Goal: Task Accomplishment & Management: Manage account settings

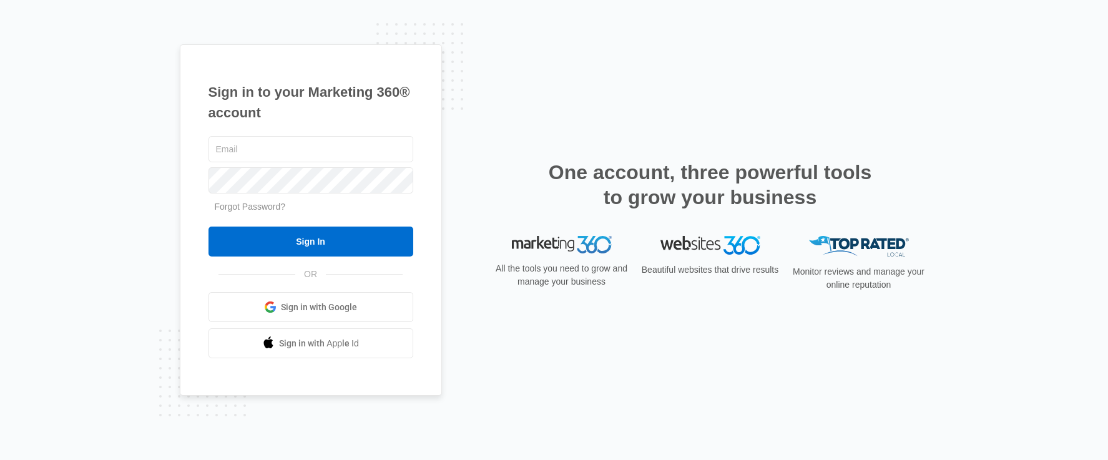
type input "[EMAIL_ADDRESS][DOMAIN_NAME]"
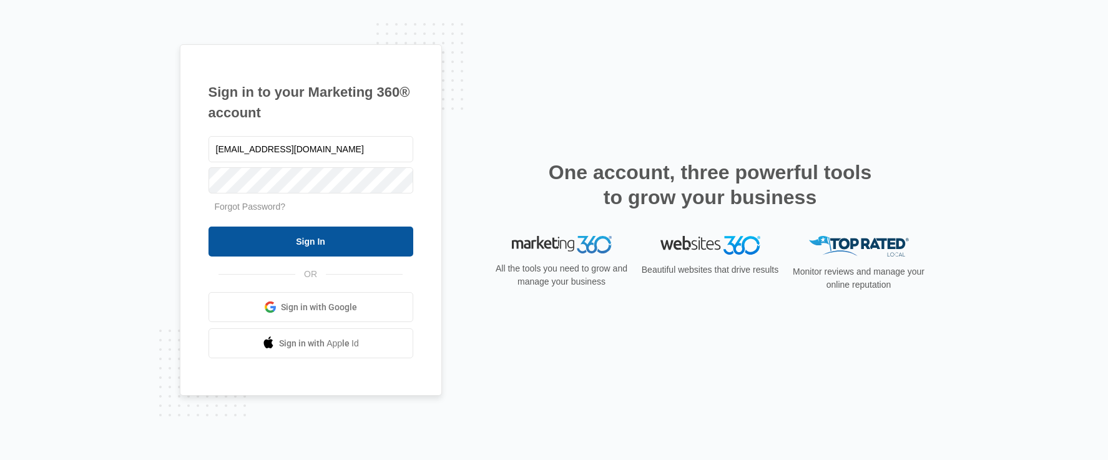
click at [338, 254] on input "Sign In" at bounding box center [311, 242] width 205 height 30
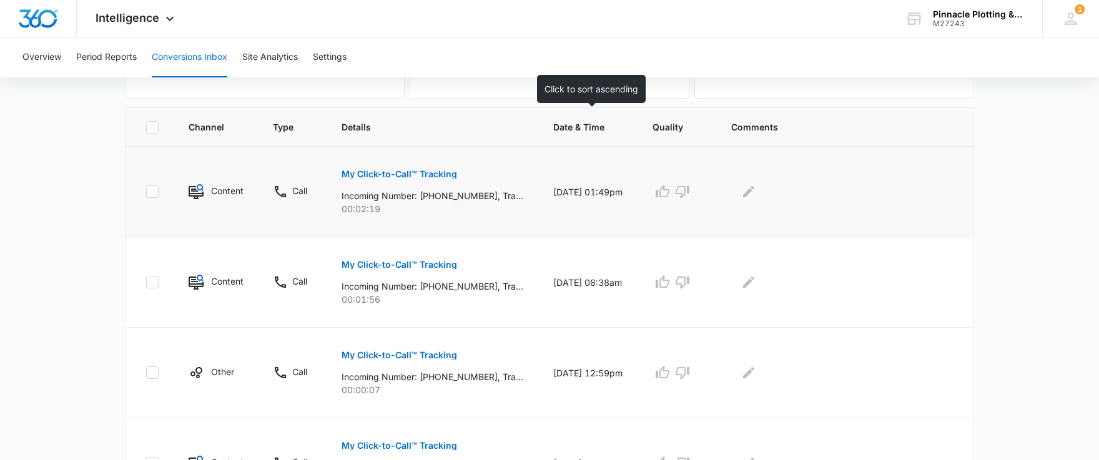
scroll to position [250, 0]
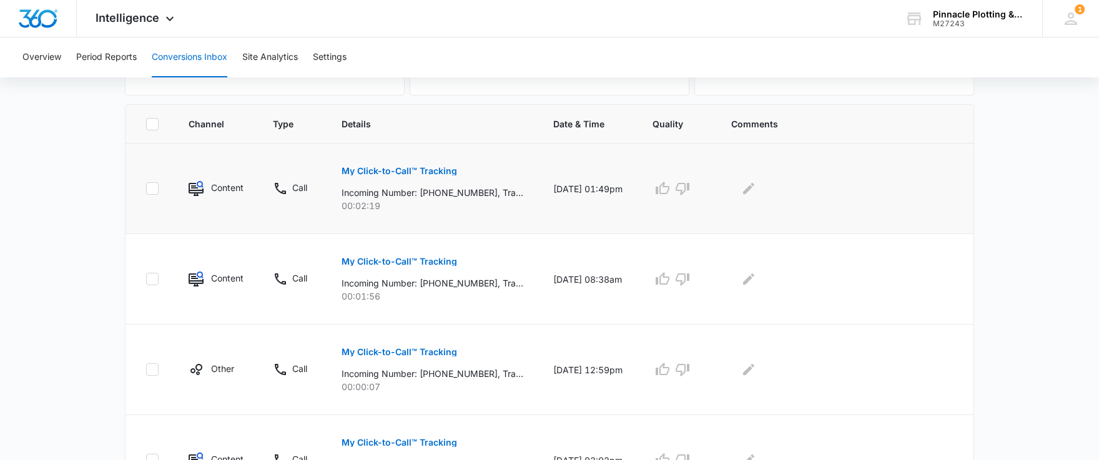
click at [395, 167] on p "My Click-to-Call™ Tracking" at bounding box center [400, 171] width 116 height 9
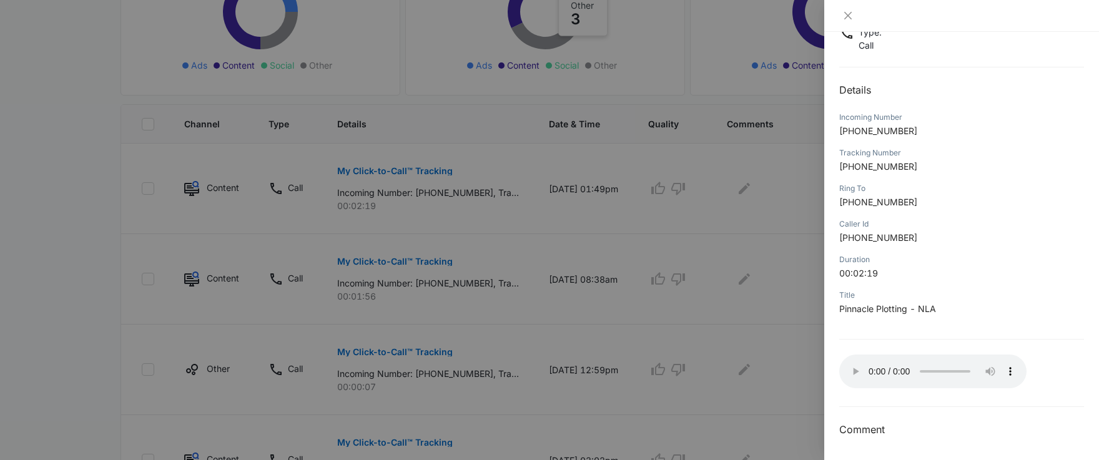
scroll to position [94, 0]
click at [852, 14] on icon "close" at bounding box center [848, 16] width 10 height 10
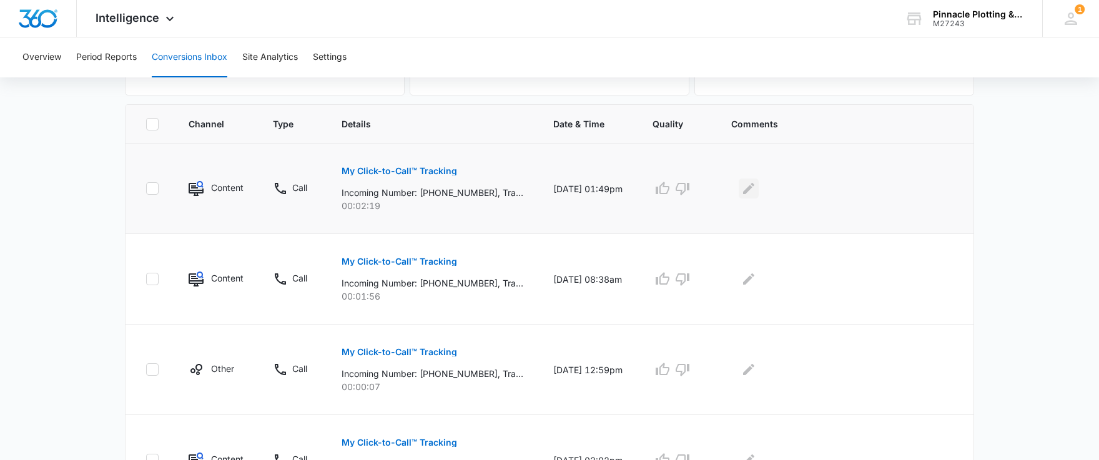
click at [756, 192] on icon "Edit Comments" at bounding box center [748, 188] width 15 height 15
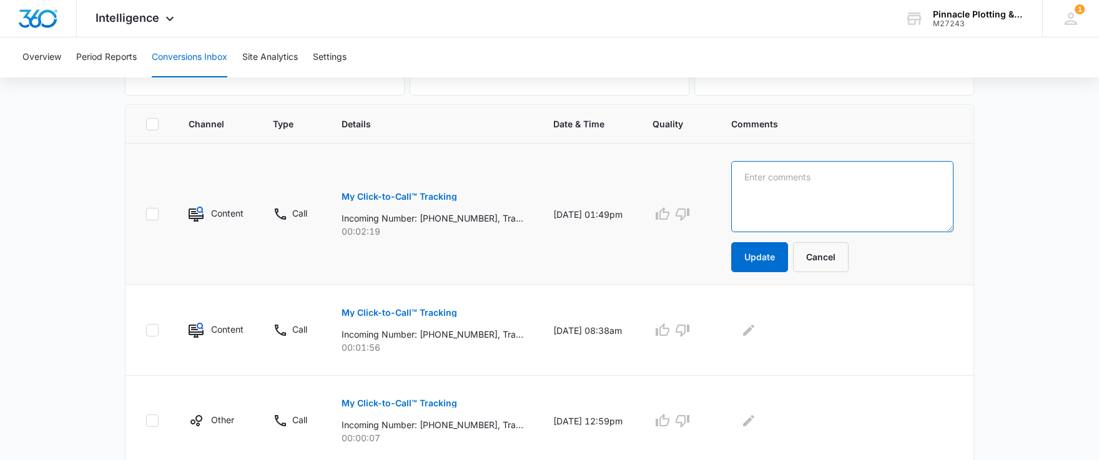
click at [792, 187] on textarea at bounding box center [842, 196] width 222 height 71
type textarea "Good lead for service on a brand we no longer carry (Canon / Oce Plotwave)"
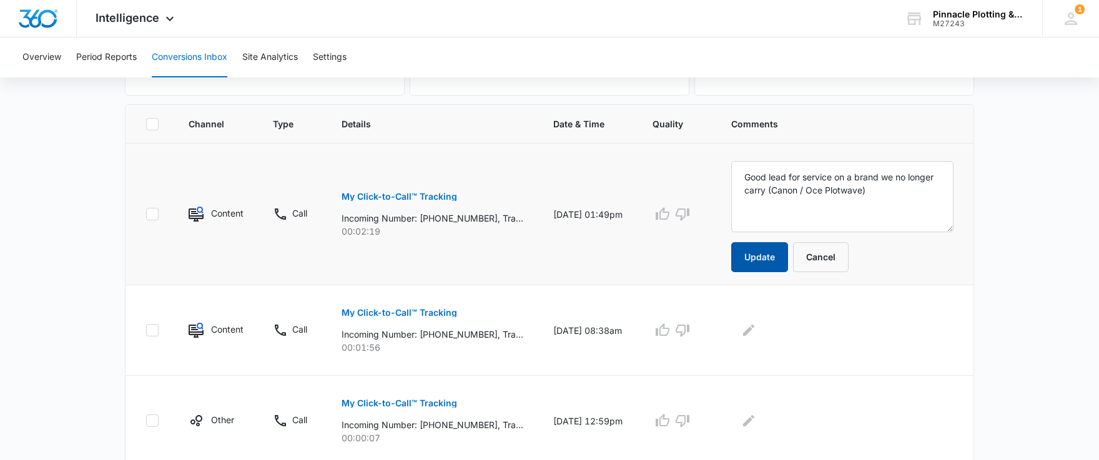
click at [765, 252] on button "Update" at bounding box center [759, 257] width 57 height 30
click at [416, 317] on p "My Click-to-Call™ Tracking" at bounding box center [400, 312] width 116 height 9
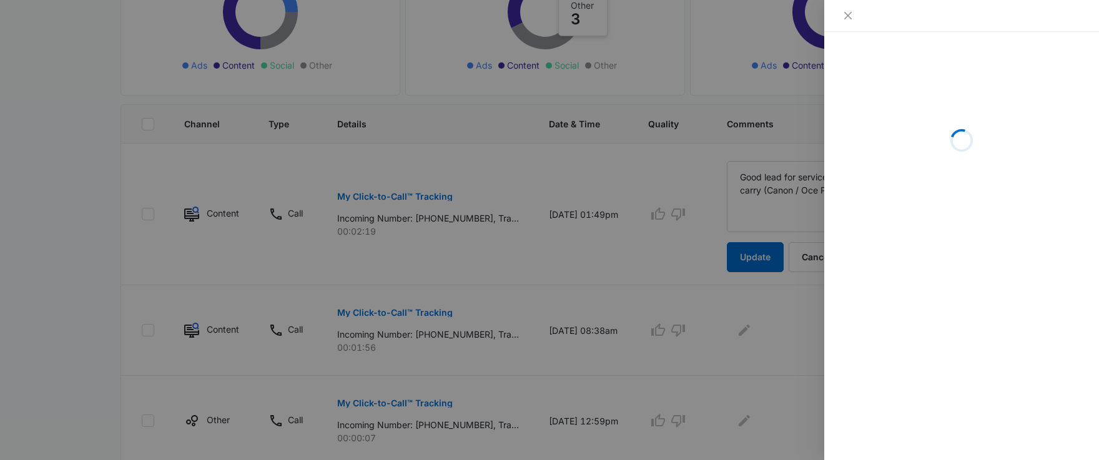
click at [756, 182] on div at bounding box center [549, 230] width 1099 height 460
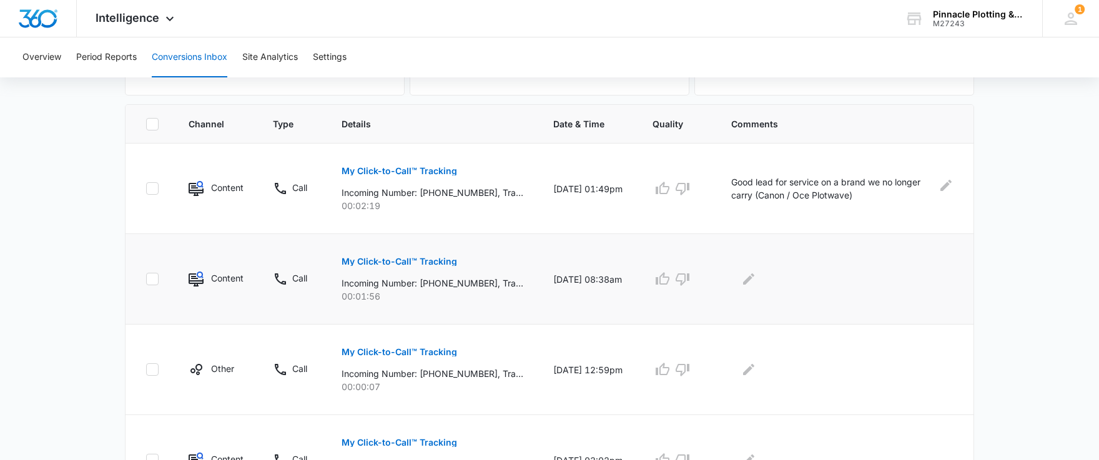
click at [371, 268] on button "My Click-to-Call™ Tracking" at bounding box center [400, 262] width 116 height 30
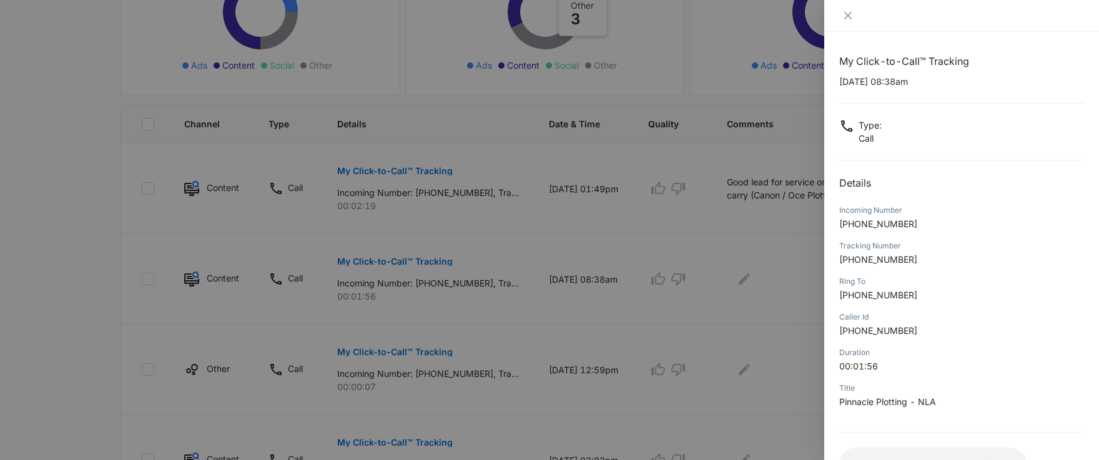
click at [844, 126] on icon at bounding box center [846, 126] width 15 height 15
click at [876, 69] on div "My Click-to-Call™ Tracking 08/11/2025 at 08:38am Type : Call Details Incoming N…" at bounding box center [961, 292] width 245 height 477
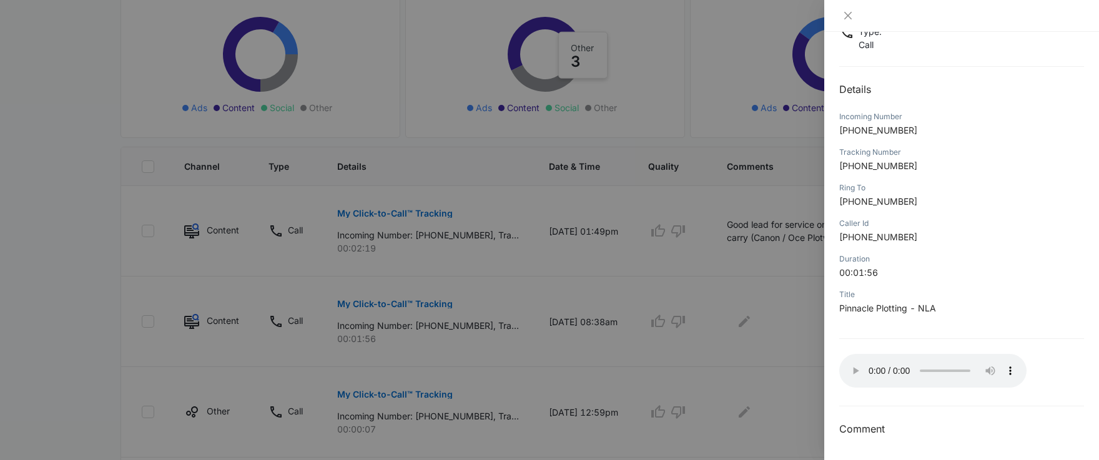
scroll to position [208, 0]
click at [893, 429] on h3 "Comment" at bounding box center [961, 428] width 245 height 15
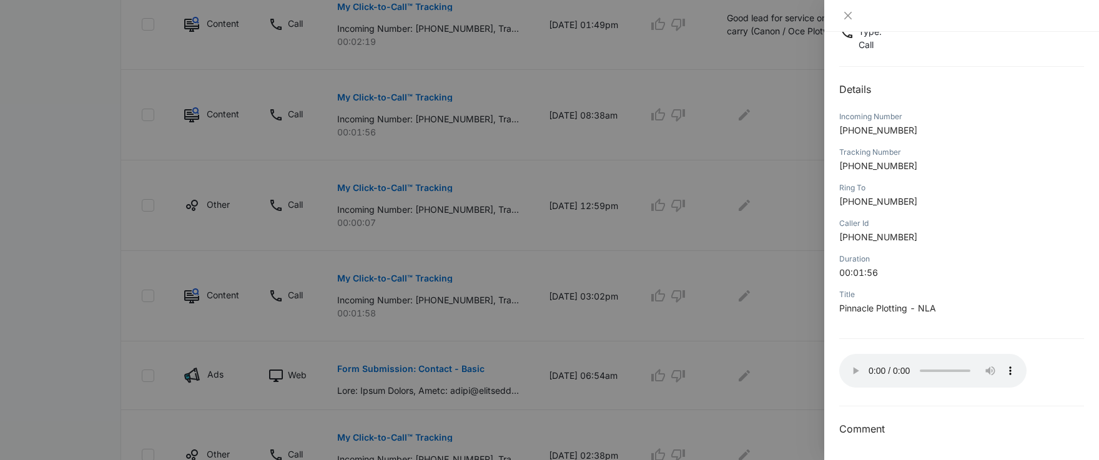
scroll to position [500, 0]
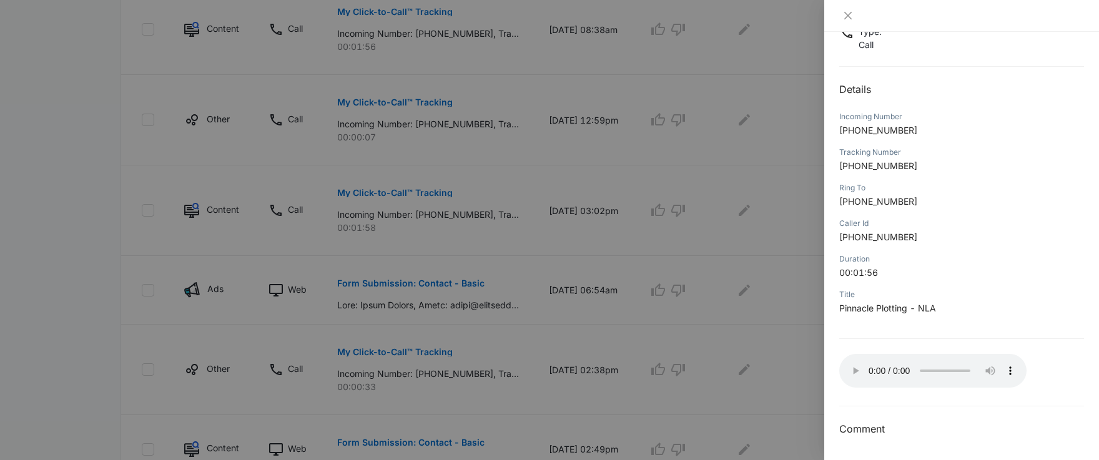
click at [1075, 362] on div "My Click-to-Call™ Tracking 08/11/2025 at 08:38am Type : Call Details Incoming N…" at bounding box center [961, 246] width 275 height 428
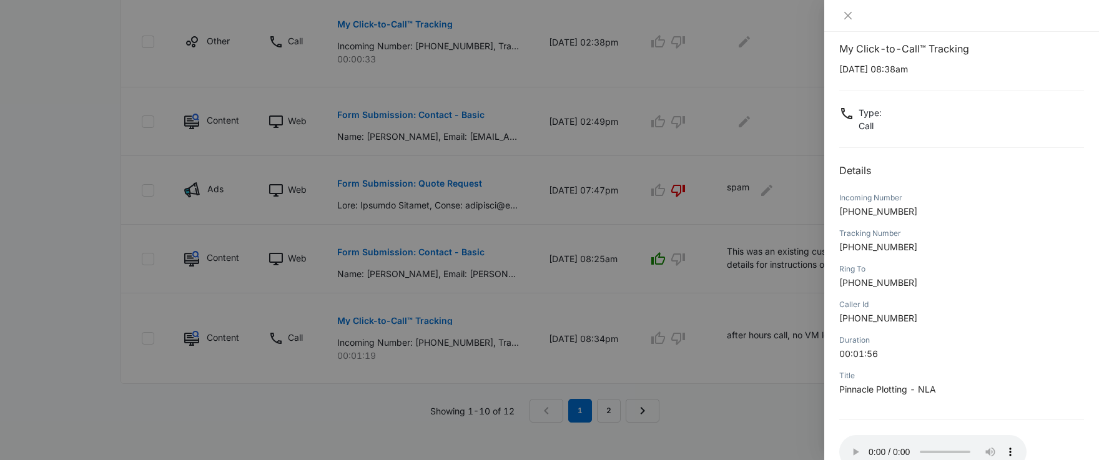
scroll to position [0, 0]
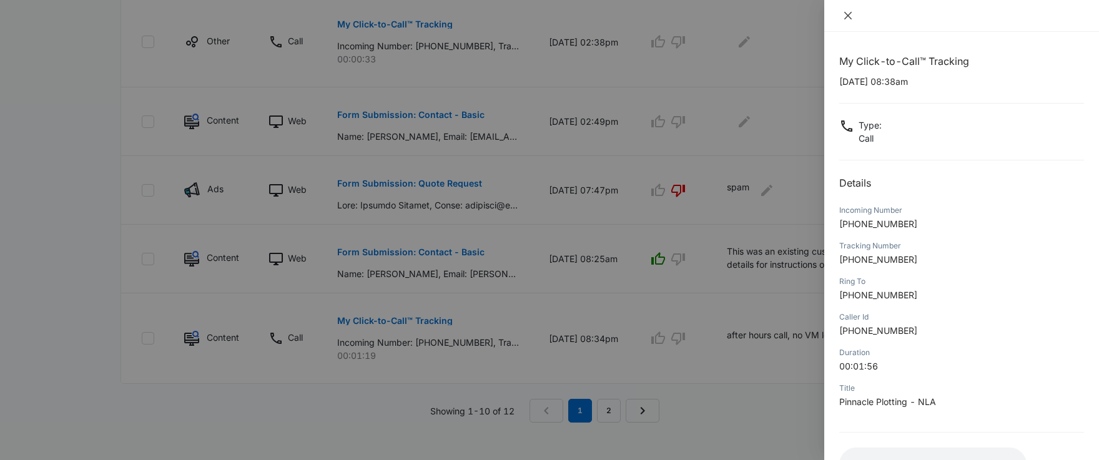
click at [849, 16] on icon "close" at bounding box center [848, 16] width 10 height 10
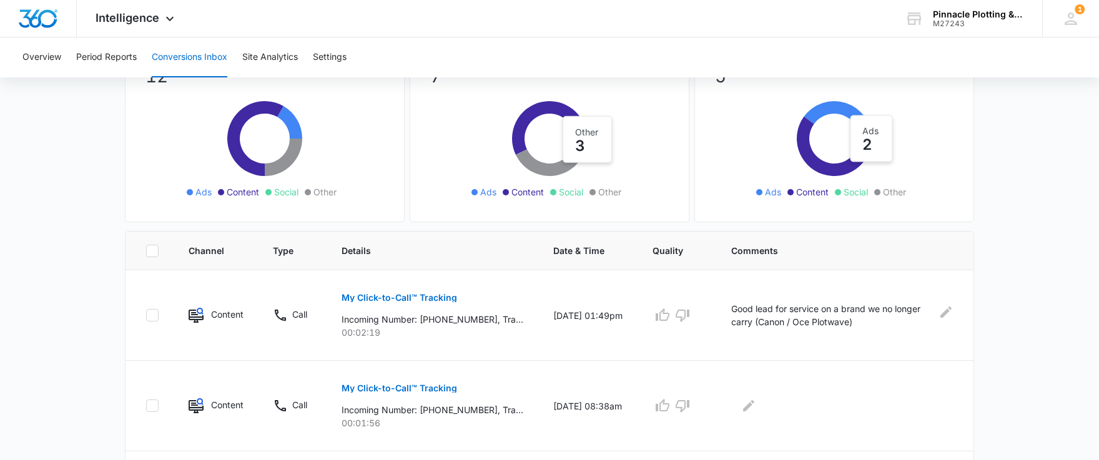
scroll to position [249, 0]
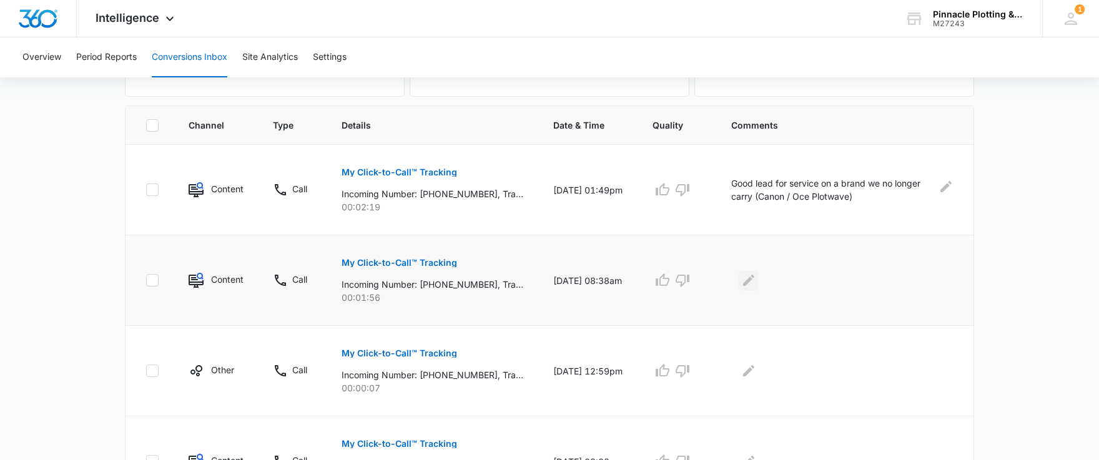
click at [753, 282] on icon "Edit Comments" at bounding box center [748, 280] width 11 height 11
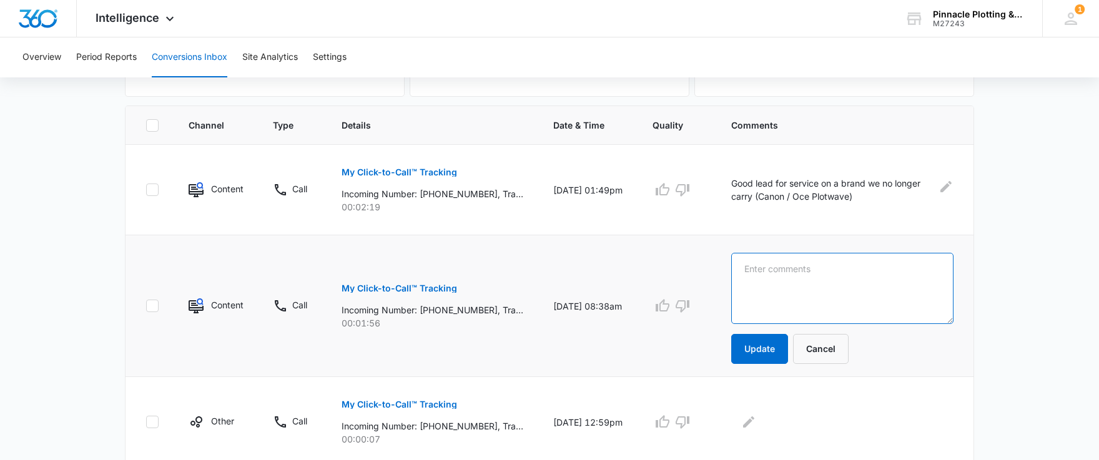
click at [795, 281] on textarea at bounding box center [842, 288] width 222 height 71
click at [765, 273] on textarea "Exiosting customer order" at bounding box center [842, 288] width 222 height 71
drag, startPoint x: 859, startPoint y: 268, endPoint x: 697, endPoint y: 292, distance: 162.8
click at [697, 292] on tr "Content Call My Click-to-Call™ Tracking Incoming Number: +18165230321, Tracking…" at bounding box center [550, 306] width 848 height 142
type textarea "Existing customer order"
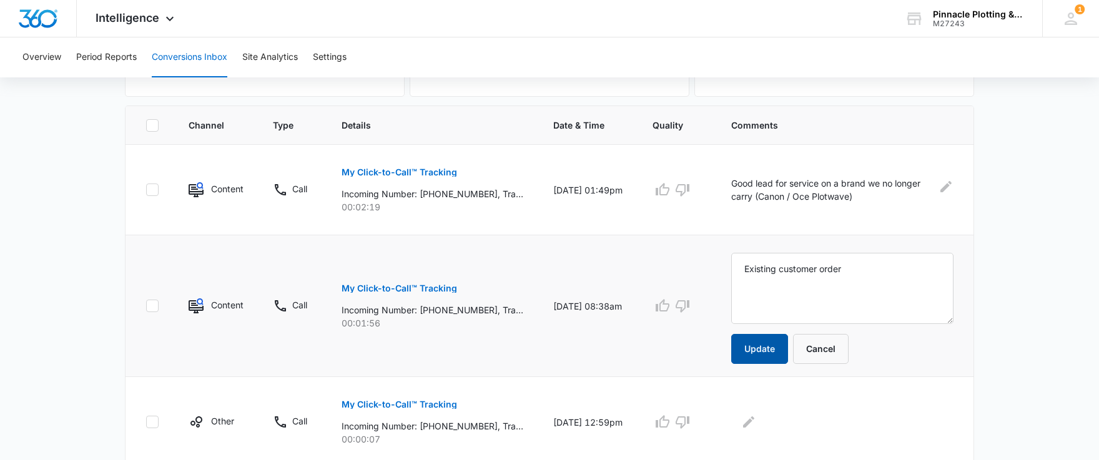
click at [772, 350] on button "Update" at bounding box center [759, 349] width 57 height 30
click at [398, 405] on p "My Click-to-Call™ Tracking" at bounding box center [400, 404] width 116 height 9
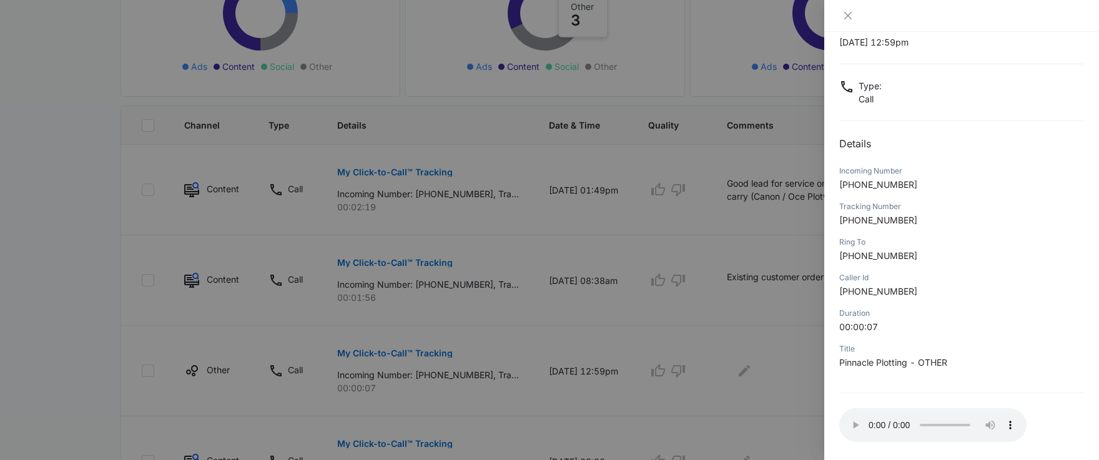
scroll to position [94, 0]
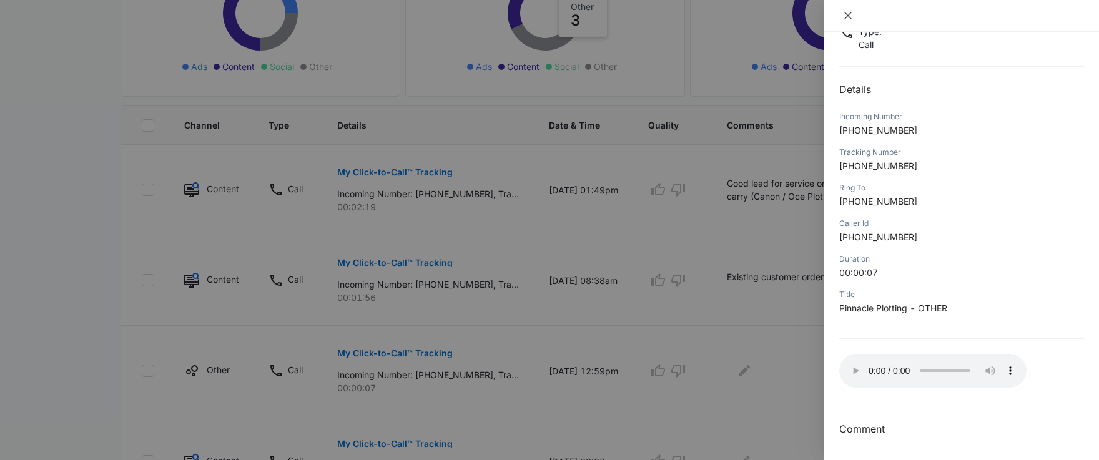
click at [849, 18] on icon "close" at bounding box center [848, 16] width 10 height 10
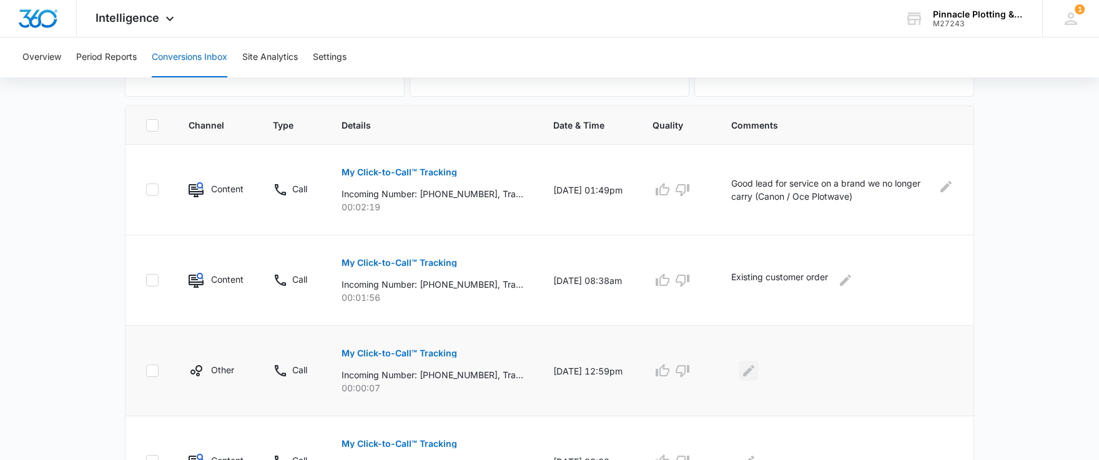
click at [756, 368] on icon "Edit Comments" at bounding box center [748, 370] width 15 height 15
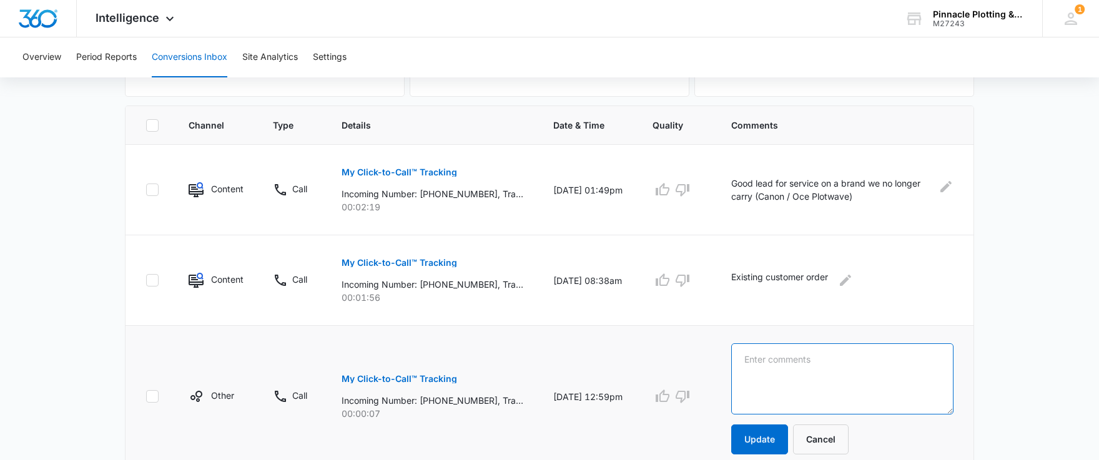
click at [854, 367] on textarea at bounding box center [842, 378] width 222 height 71
type textarea "did not go through"
click at [771, 448] on button "Update" at bounding box center [759, 440] width 57 height 30
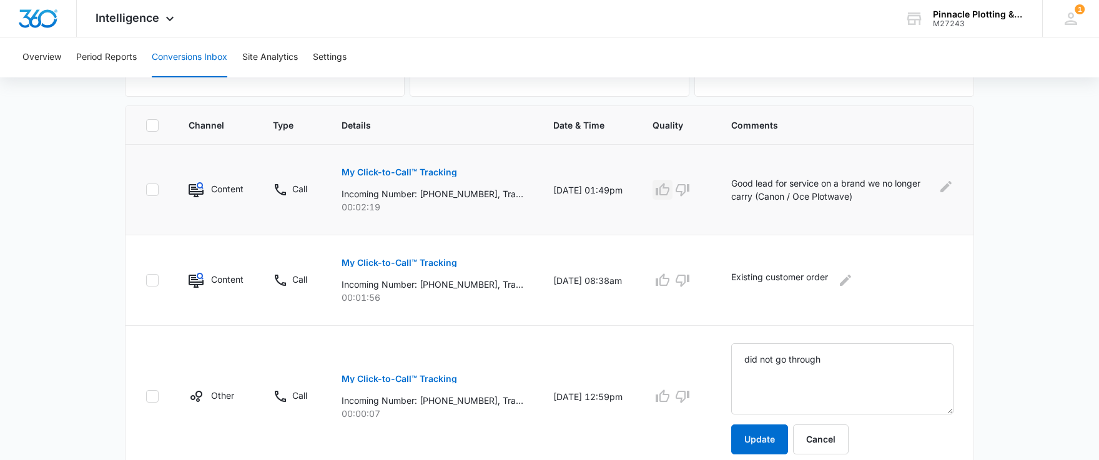
click at [669, 187] on icon "button" at bounding box center [663, 189] width 14 height 12
click at [669, 279] on icon "button" at bounding box center [662, 280] width 15 height 15
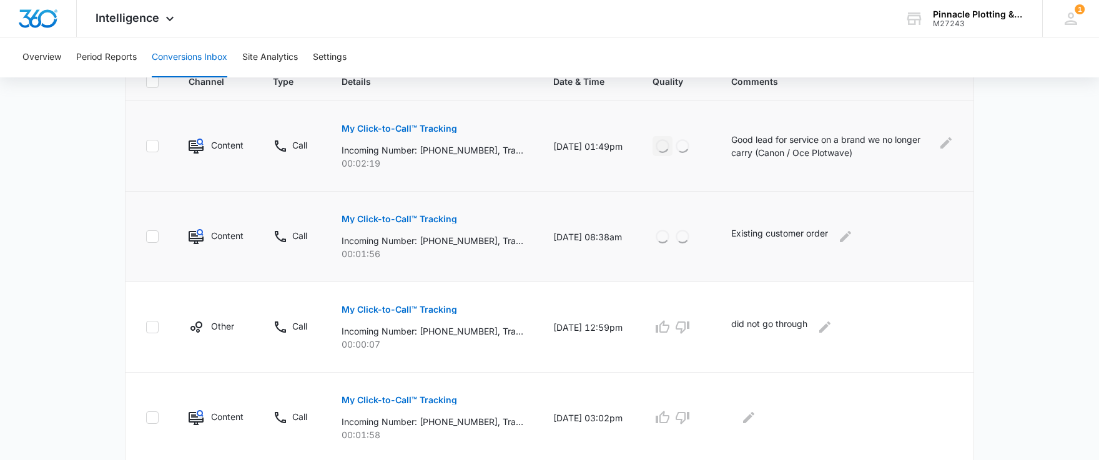
scroll to position [415, 0]
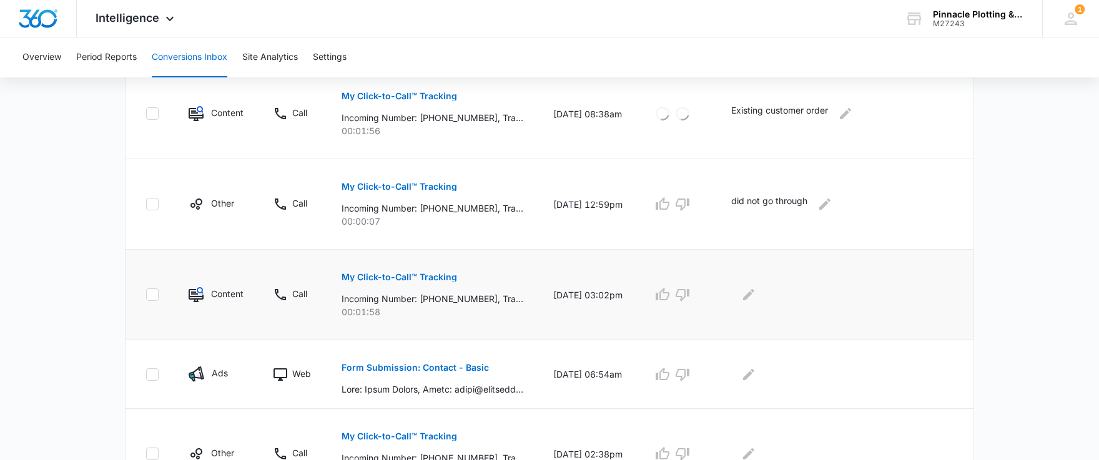
click at [426, 275] on p "My Click-to-Call™ Tracking" at bounding box center [400, 277] width 116 height 9
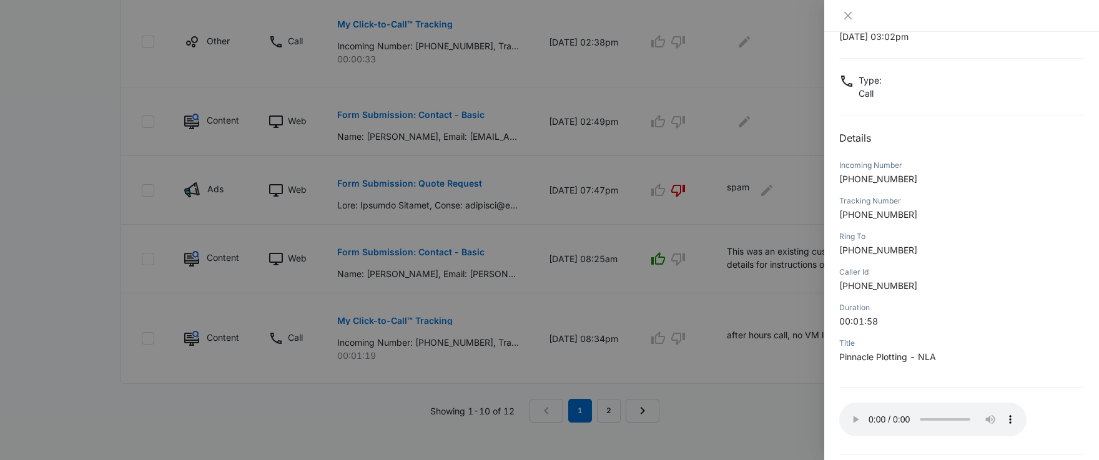
scroll to position [94, 0]
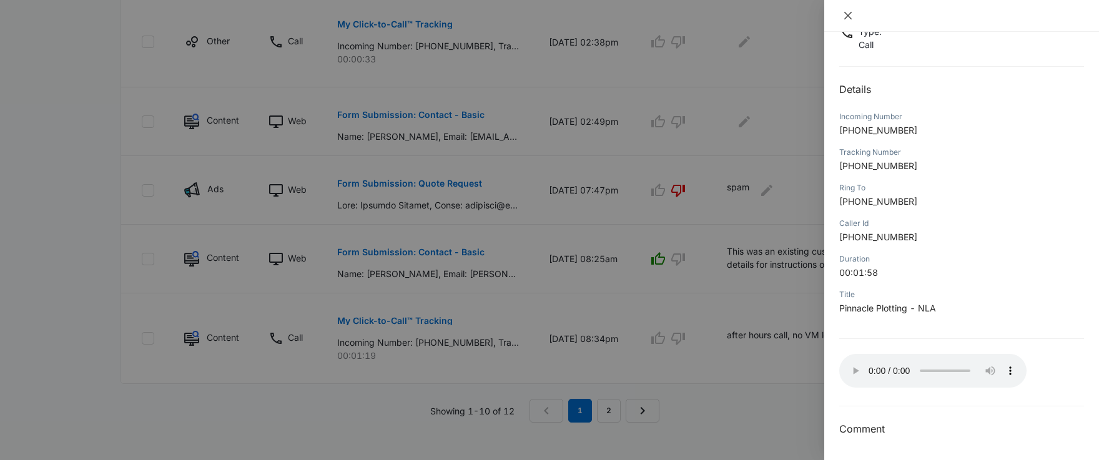
click at [840, 12] on button "Close" at bounding box center [847, 15] width 17 height 11
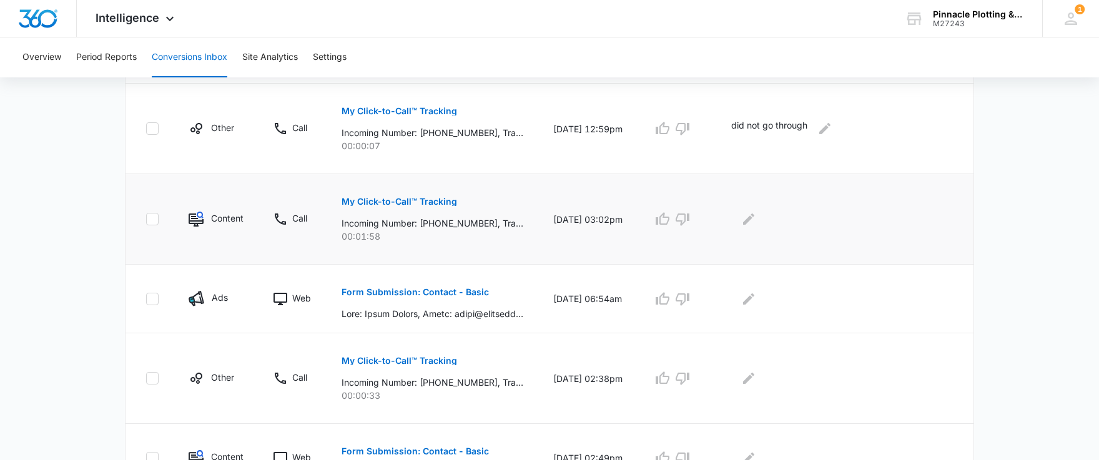
scroll to position [415, 0]
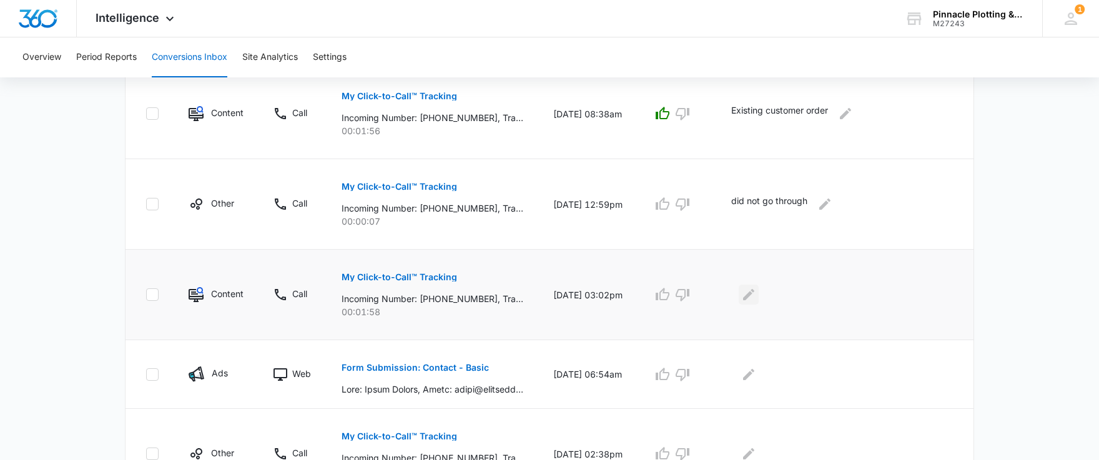
click at [752, 295] on icon "Edit Comments" at bounding box center [748, 294] width 15 height 15
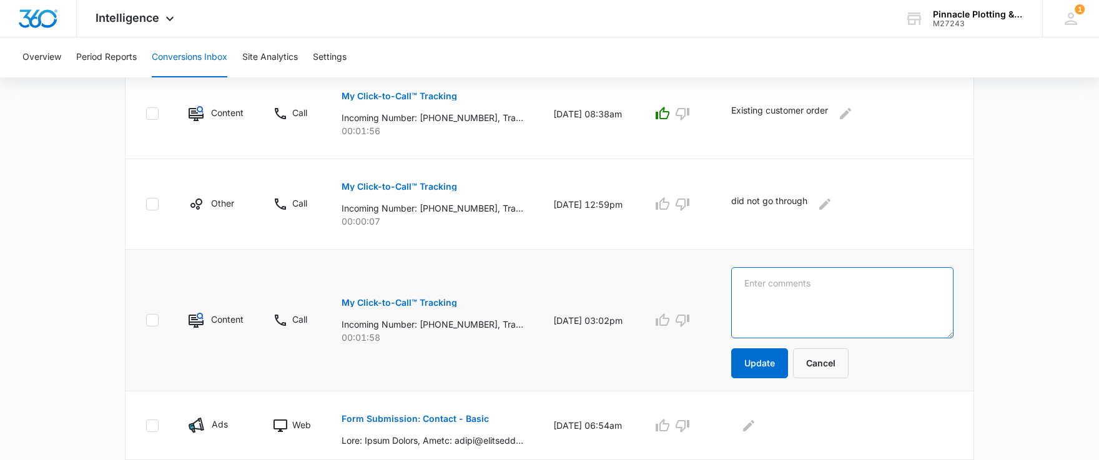
click at [797, 296] on textarea at bounding box center [842, 302] width 222 height 71
paste textarea "Existing customer order"
type textarea "Existing customer order"
click at [763, 363] on button "Update" at bounding box center [759, 363] width 57 height 30
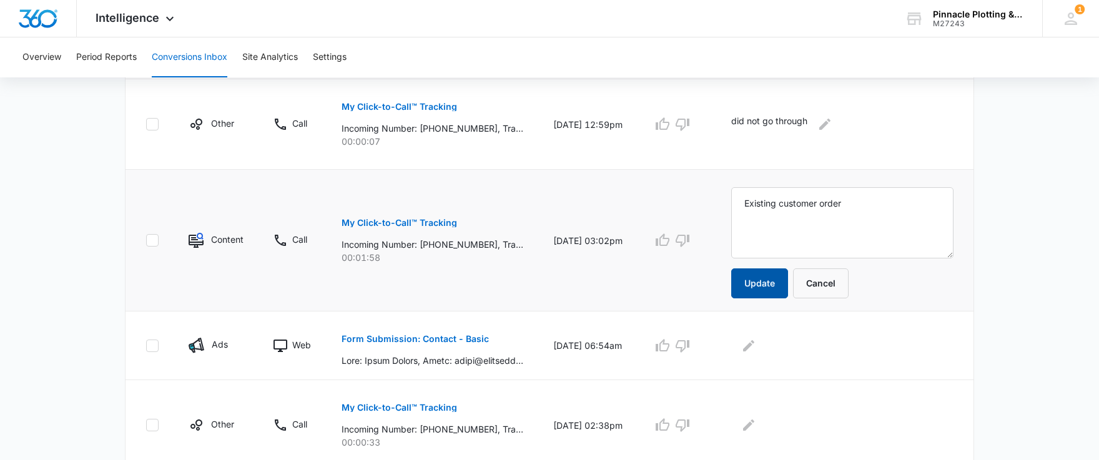
scroll to position [498, 0]
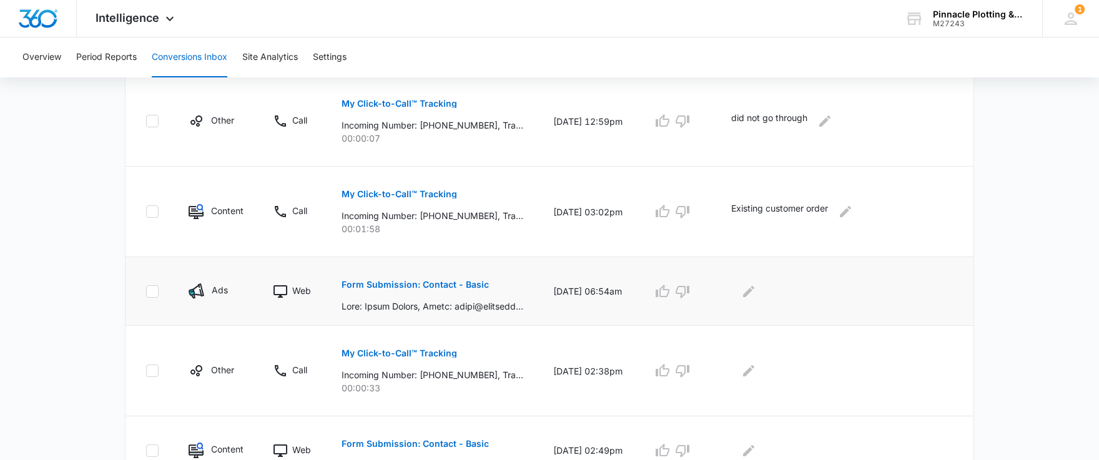
click at [443, 283] on p "Form Submission: Contact - Basic" at bounding box center [415, 284] width 147 height 9
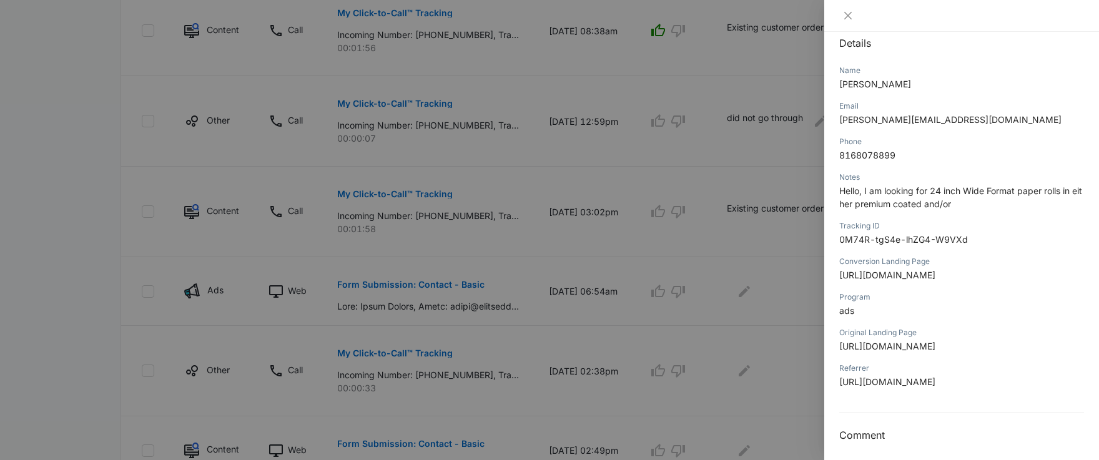
scroll to position [167, 0]
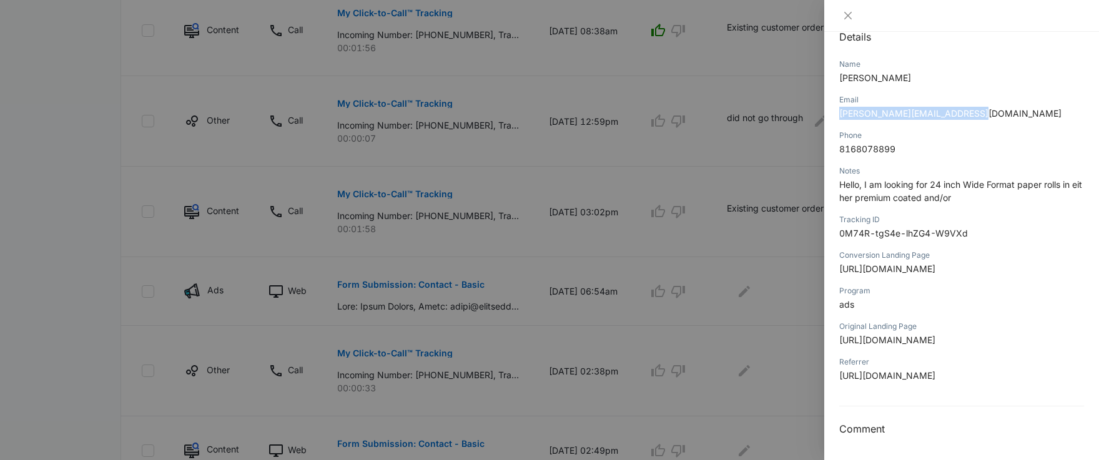
drag, startPoint x: 967, startPoint y: 94, endPoint x: 829, endPoint y: 105, distance: 138.4
click at [829, 105] on div "Form Submission: Contact - Basic 08/05/2025 at 06:54am Type : Web Details Name …" at bounding box center [961, 246] width 275 height 428
copy span "emily@singlewingcreative.com"
click at [849, 19] on icon "close" at bounding box center [848, 16] width 10 height 10
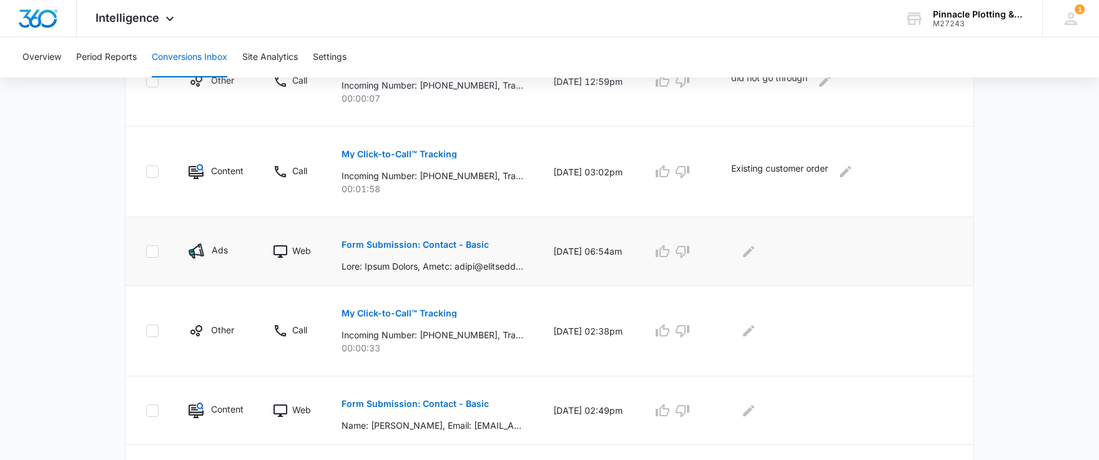
scroll to position [540, 0]
click at [754, 249] on icon "Edit Comments" at bounding box center [748, 249] width 11 height 11
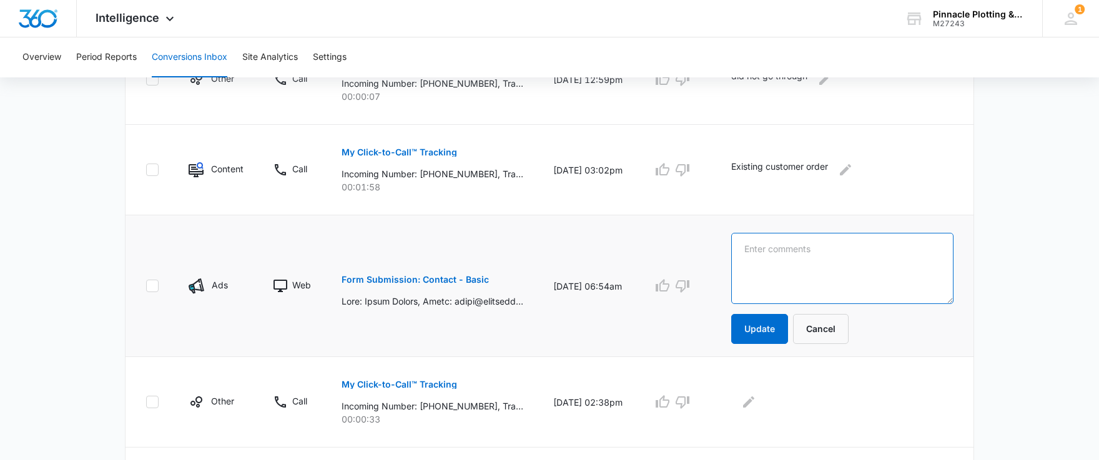
click at [820, 256] on textarea at bounding box center [842, 268] width 222 height 71
type textarea "Quote request - did not respond to quote"
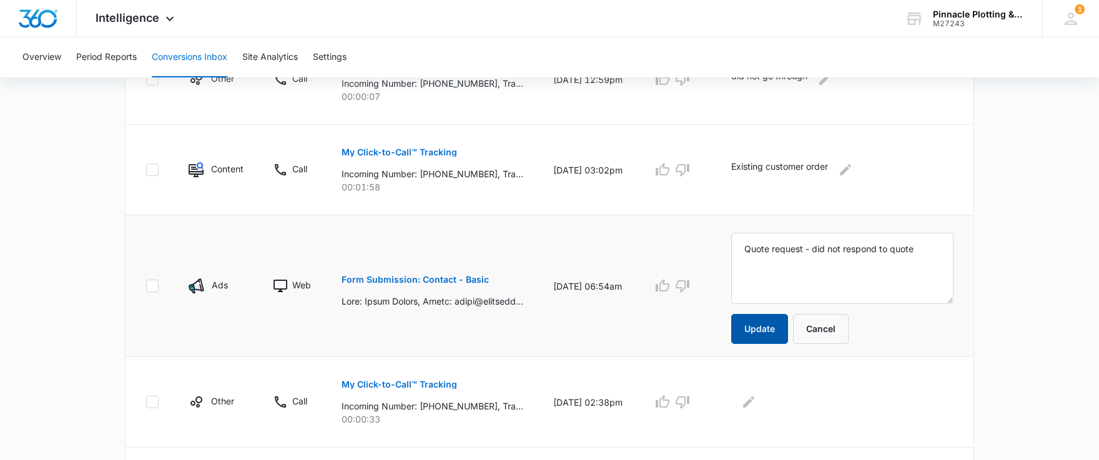
click at [779, 332] on button "Update" at bounding box center [759, 329] width 57 height 30
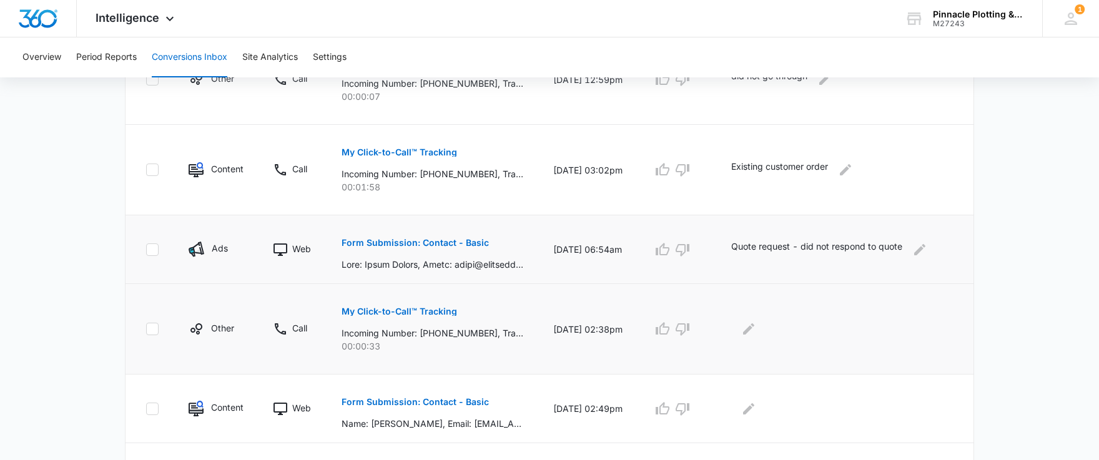
click at [394, 313] on p "My Click-to-Call™ Tracking" at bounding box center [400, 311] width 116 height 9
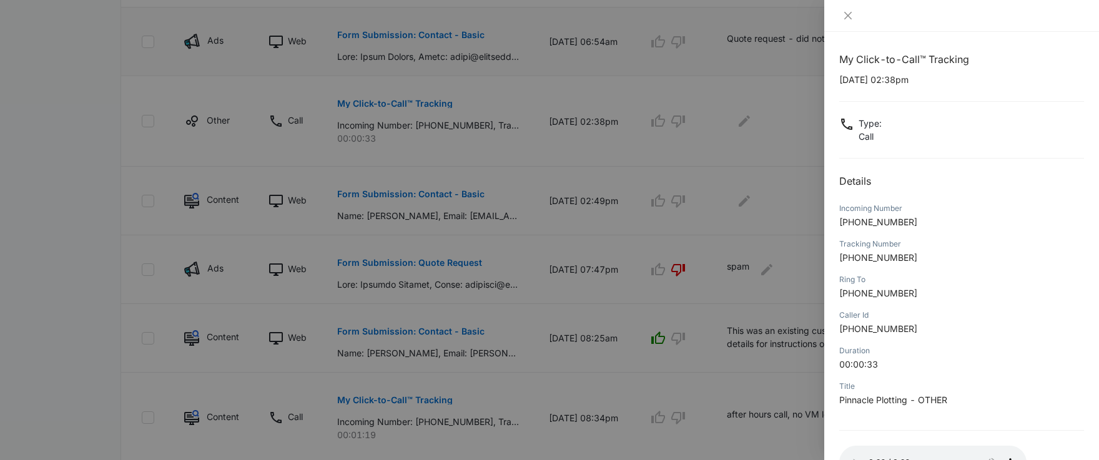
scroll to position [0, 0]
click at [844, 14] on icon "close" at bounding box center [848, 16] width 10 height 10
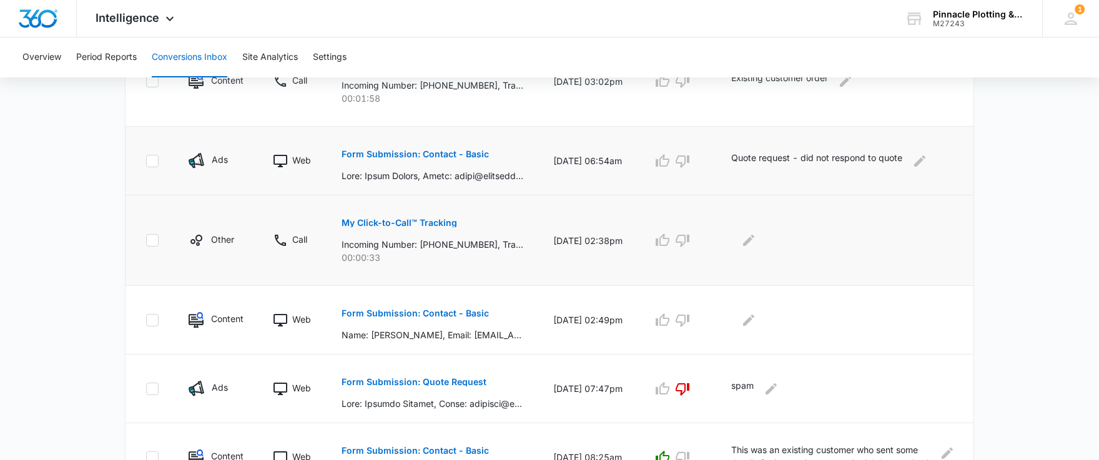
scroll to position [623, 0]
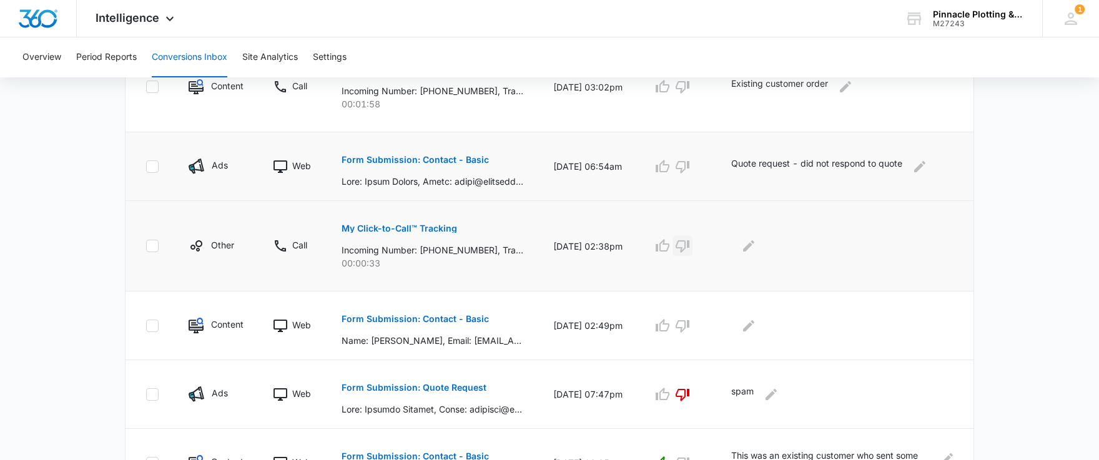
click at [689, 245] on icon "button" at bounding box center [683, 246] width 14 height 12
click at [751, 245] on icon "Edit Comments" at bounding box center [748, 246] width 15 height 15
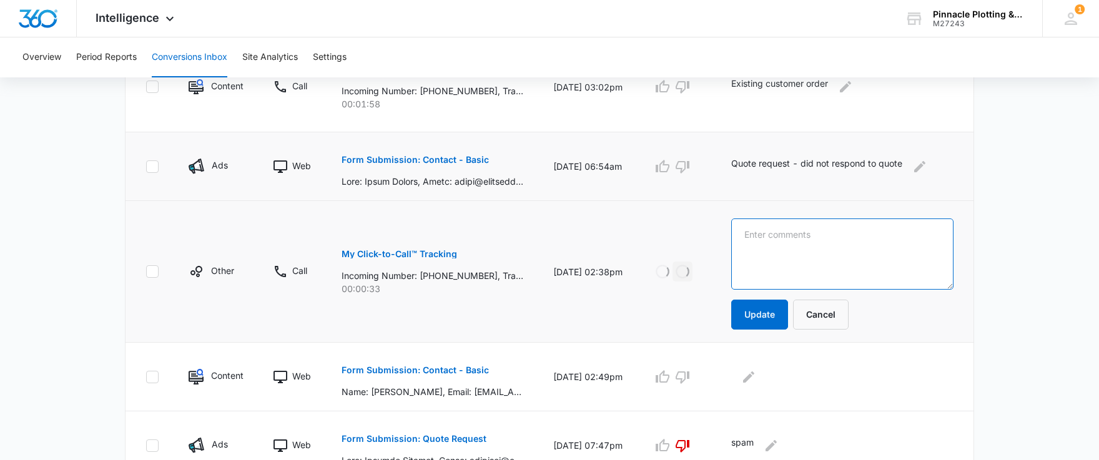
click at [780, 247] on textarea at bounding box center [842, 254] width 222 height 71
type textarea "spam"
click at [772, 312] on button "Update" at bounding box center [759, 315] width 57 height 30
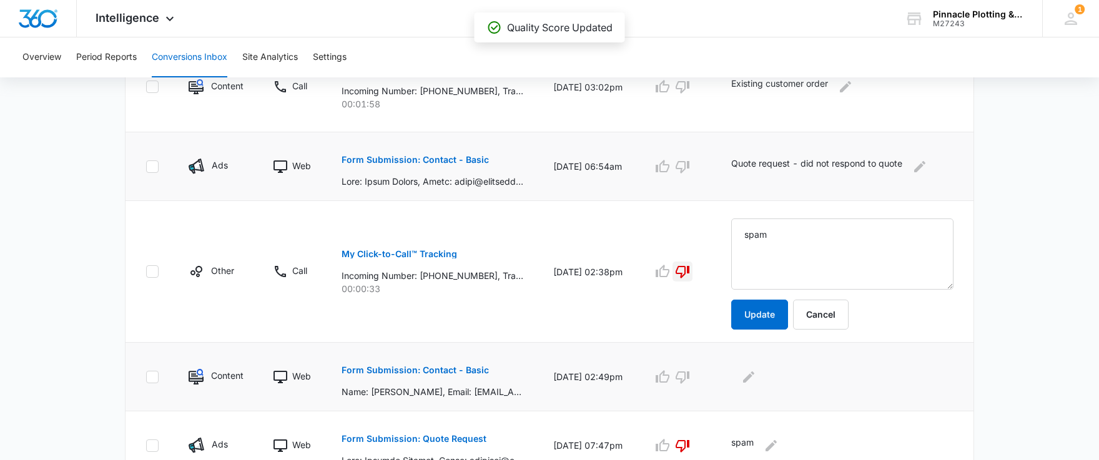
click at [453, 368] on p "Form Submission: Contact - Basic" at bounding box center [415, 370] width 147 height 9
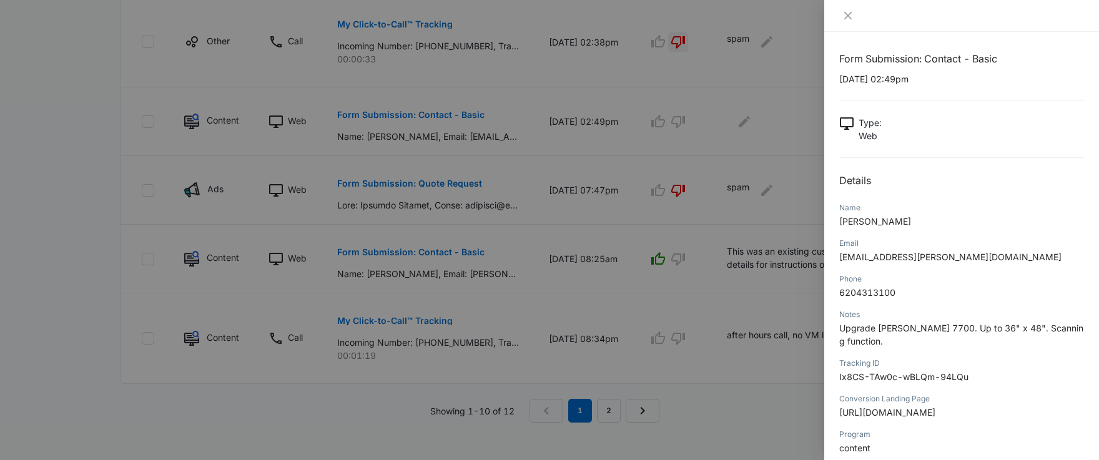
scroll to position [0, 0]
click at [853, 12] on button "Close" at bounding box center [847, 15] width 17 height 11
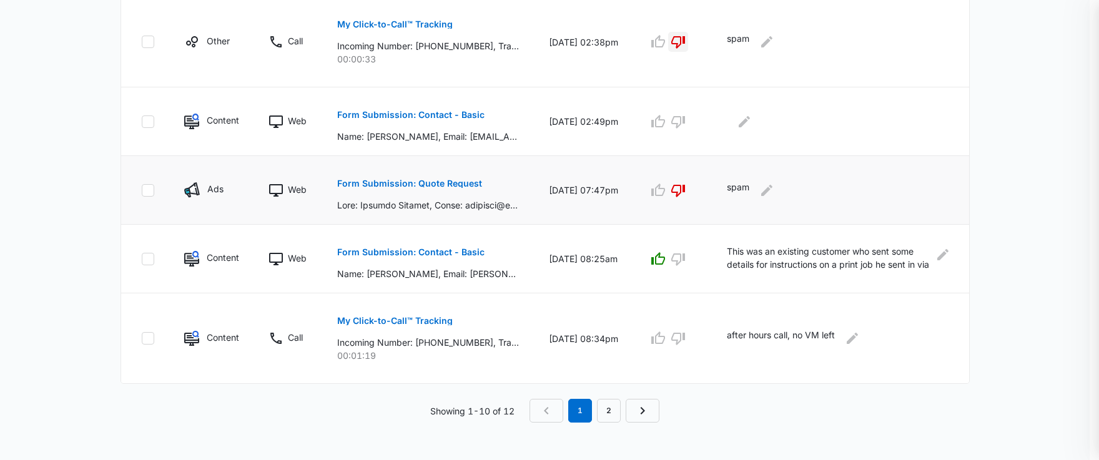
scroll to position [790, 0]
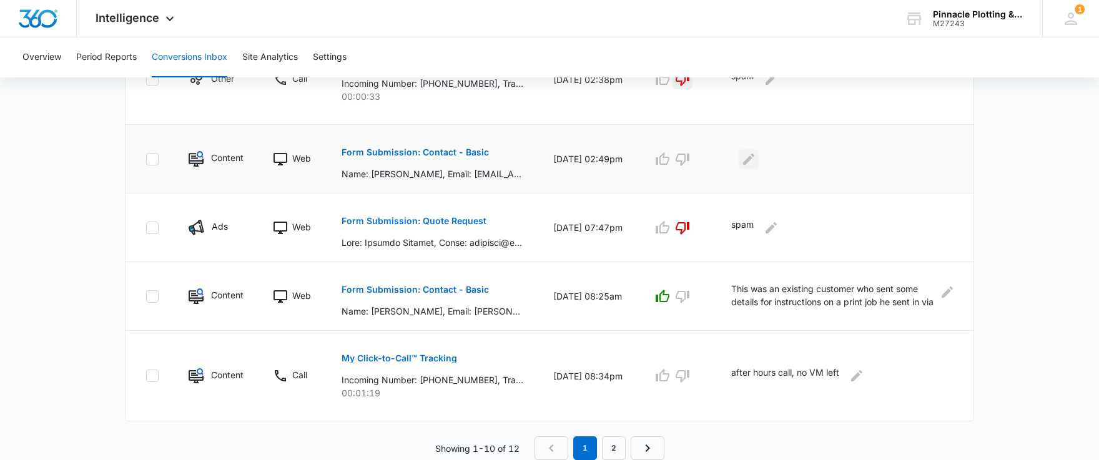
click at [752, 157] on icon "Edit Comments" at bounding box center [748, 159] width 15 height 15
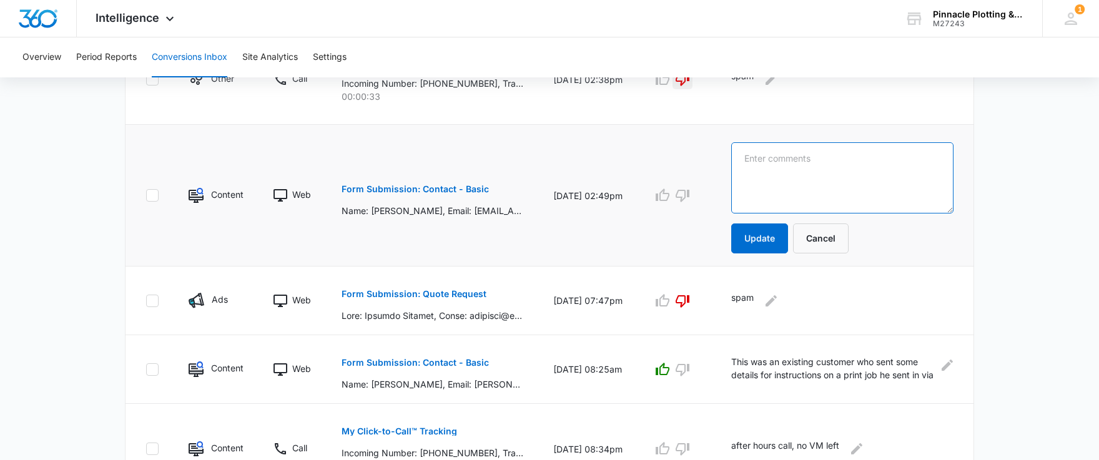
click at [810, 171] on textarea at bounding box center [842, 177] width 222 height 71
type textarea "Good lead. working"
click at [670, 195] on icon "button" at bounding box center [662, 195] width 15 height 15
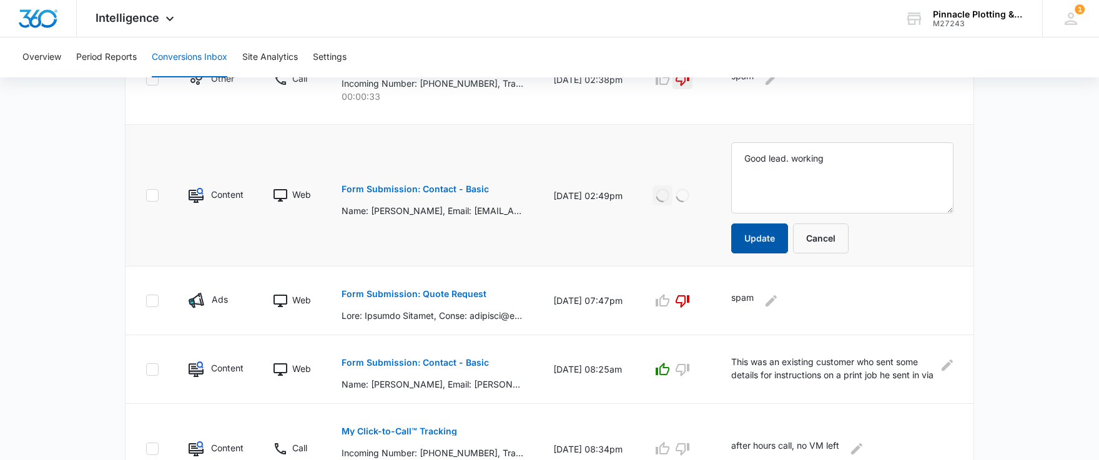
click at [769, 241] on button "Update" at bounding box center [759, 239] width 57 height 30
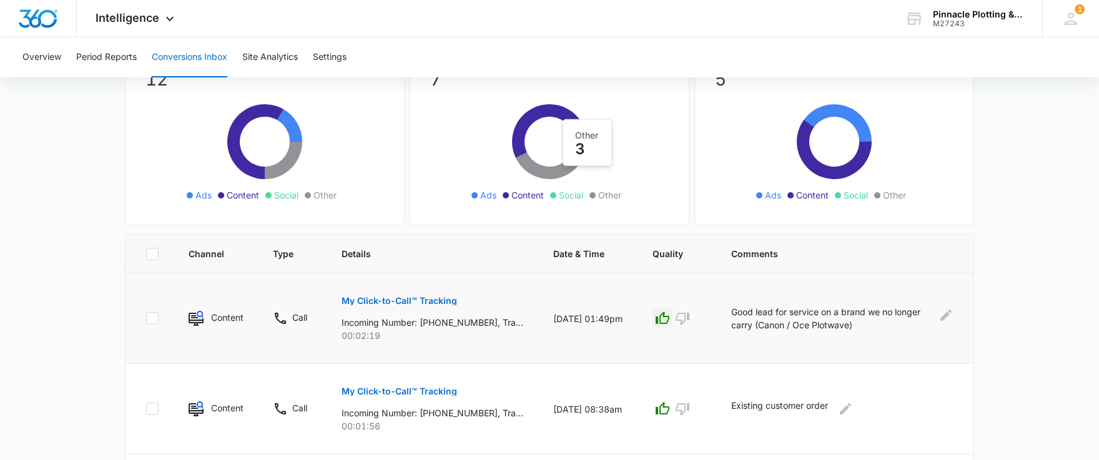
scroll to position [82, 0]
